Goal: Task Accomplishment & Management: Manage account settings

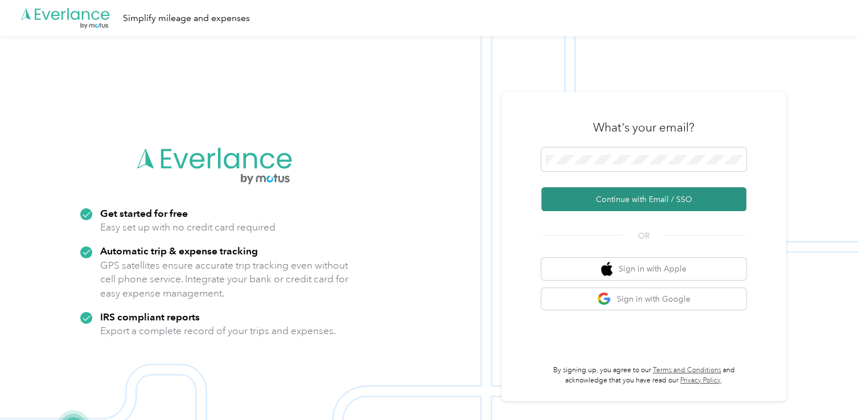
click at [609, 201] on button "Continue with Email / SSO" at bounding box center [643, 199] width 205 height 24
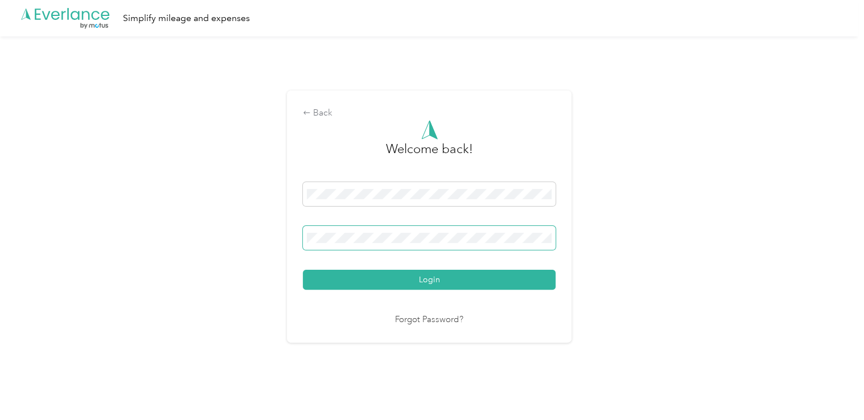
click at [303, 270] on button "Login" at bounding box center [429, 280] width 253 height 20
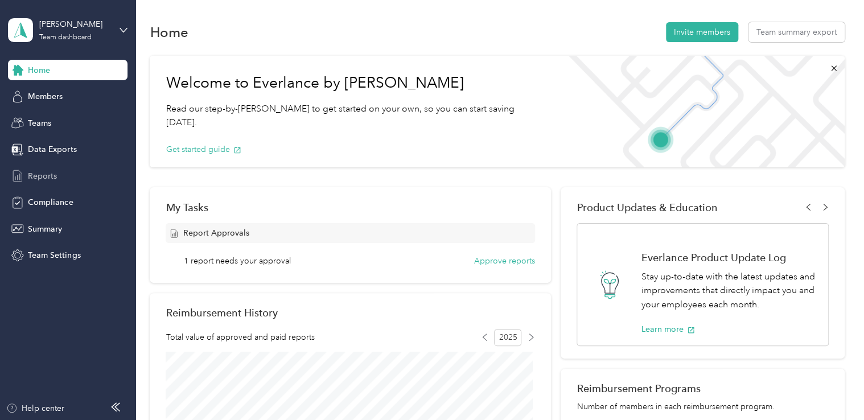
click at [32, 176] on span "Reports" at bounding box center [42, 176] width 29 height 12
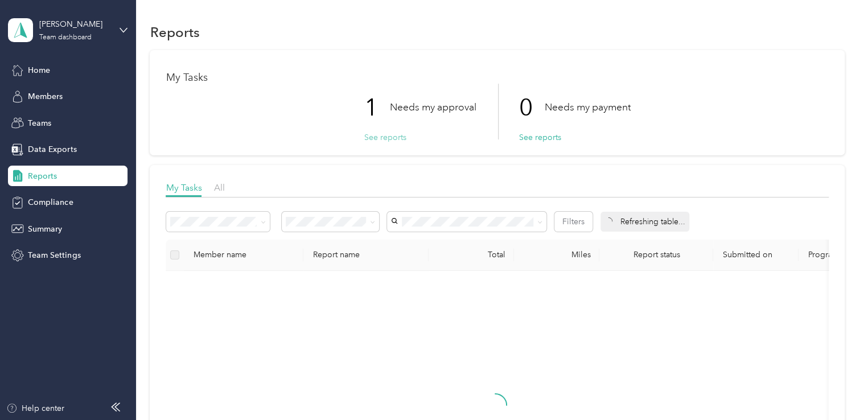
click at [365, 137] on button "See reports" at bounding box center [385, 137] width 42 height 12
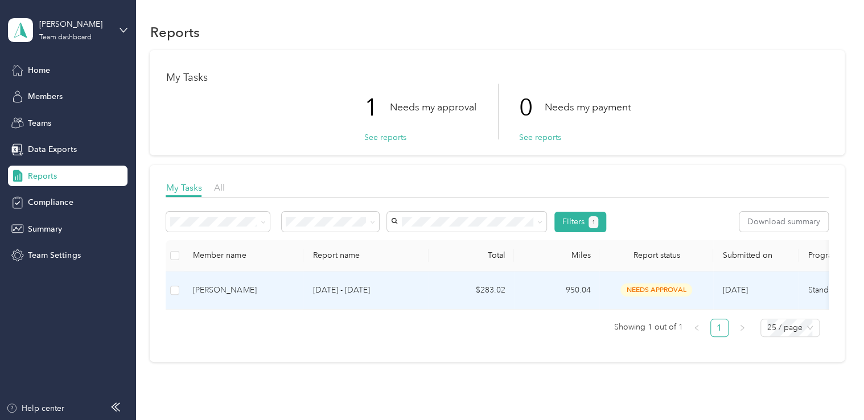
click at [249, 293] on div "[PERSON_NAME]" at bounding box center [243, 290] width 101 height 13
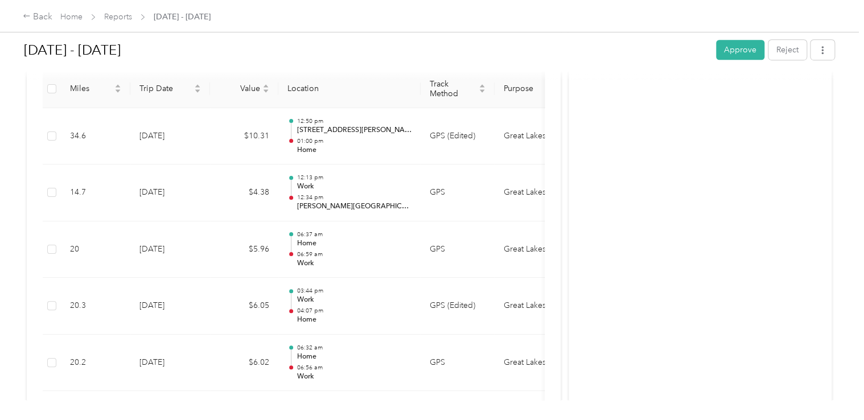
scroll to position [284, 0]
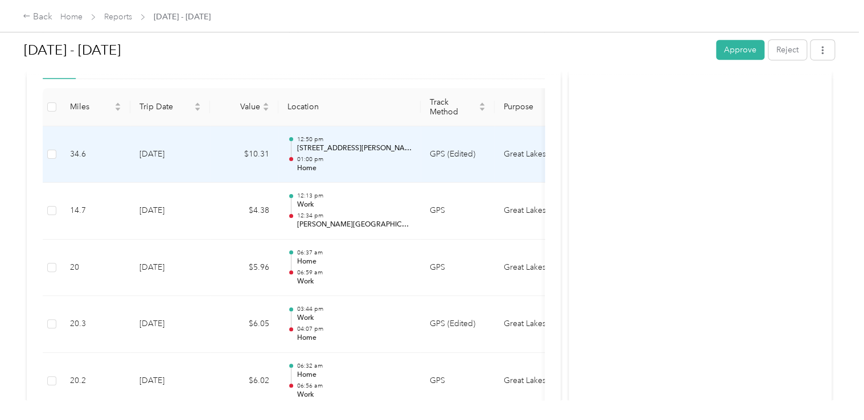
click at [310, 147] on p "[STREET_ADDRESS][PERSON_NAME]" at bounding box center [353, 148] width 115 height 10
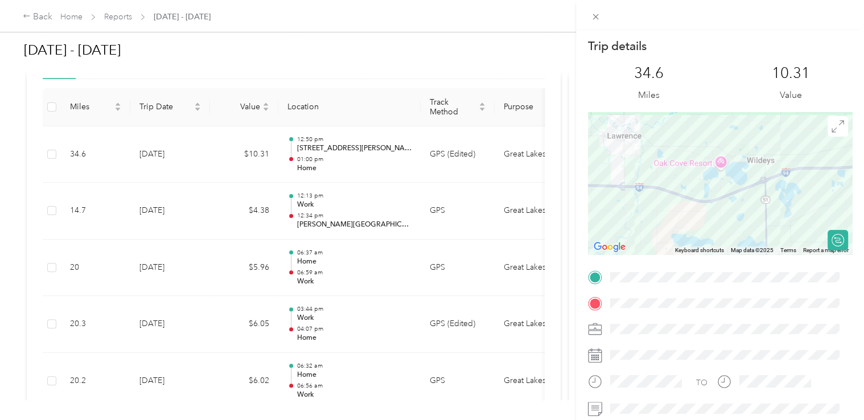
drag, startPoint x: 704, startPoint y: 178, endPoint x: 644, endPoint y: 192, distance: 61.3
click at [653, 196] on div at bounding box center [720, 183] width 264 height 142
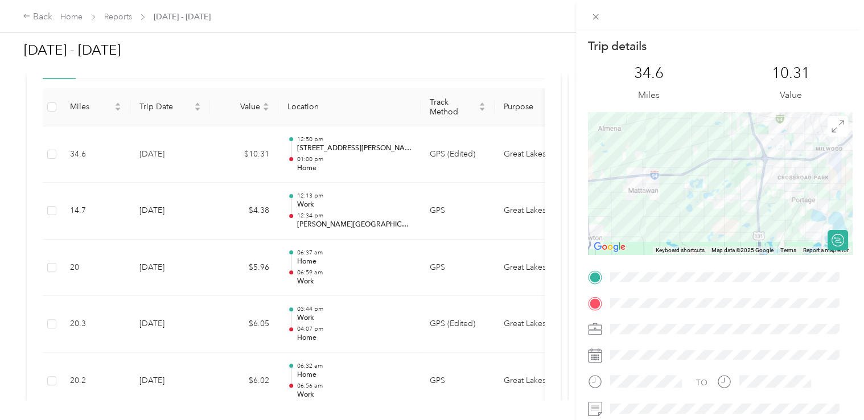
drag, startPoint x: 754, startPoint y: 181, endPoint x: 538, endPoint y: 209, distance: 218.0
click at [540, 210] on div "Trip details This trip cannot be edited because it is either under review, appr…" at bounding box center [432, 210] width 864 height 420
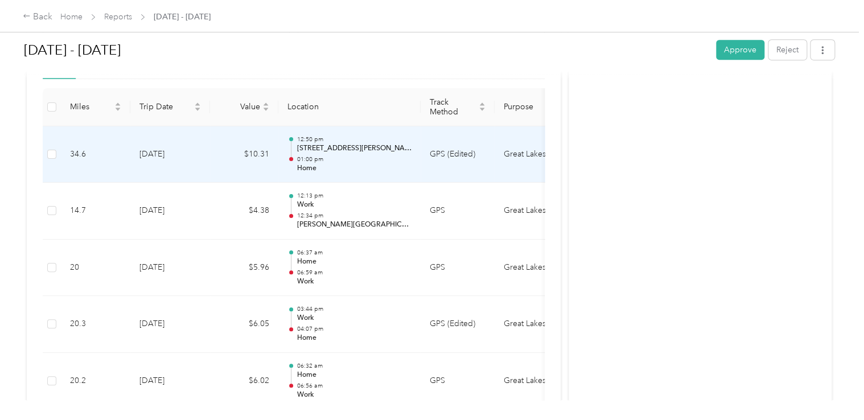
click at [323, 158] on p "01:00 pm" at bounding box center [353, 159] width 115 height 8
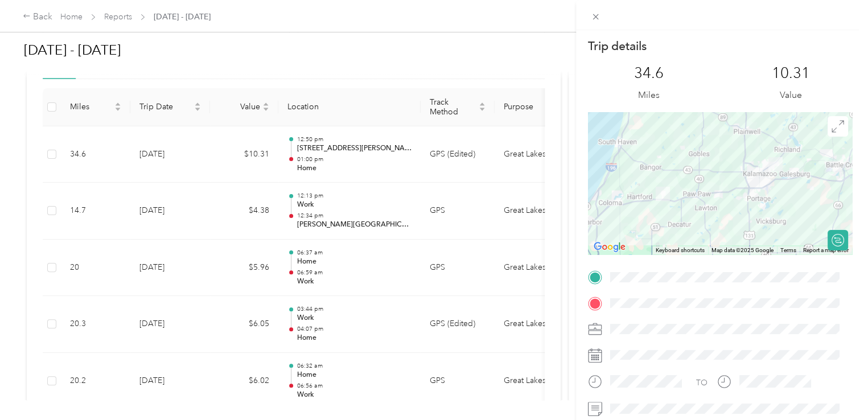
click at [353, 200] on div "Trip details This trip cannot be edited because it is either under review, appr…" at bounding box center [432, 210] width 864 height 420
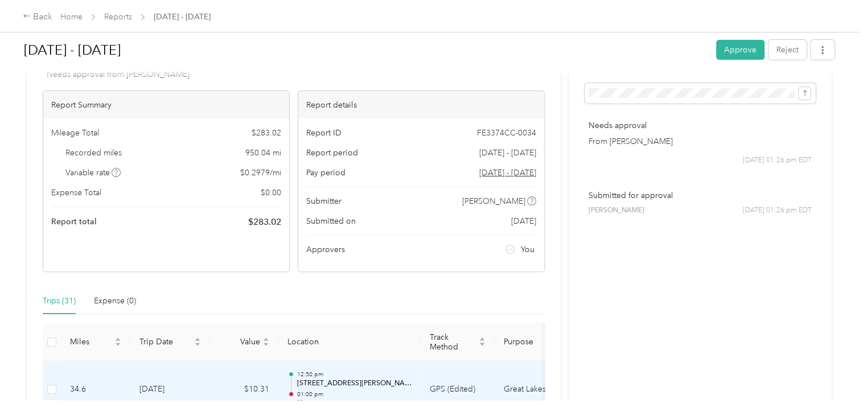
scroll to position [0, 0]
